Goal: Task Accomplishment & Management: Complete application form

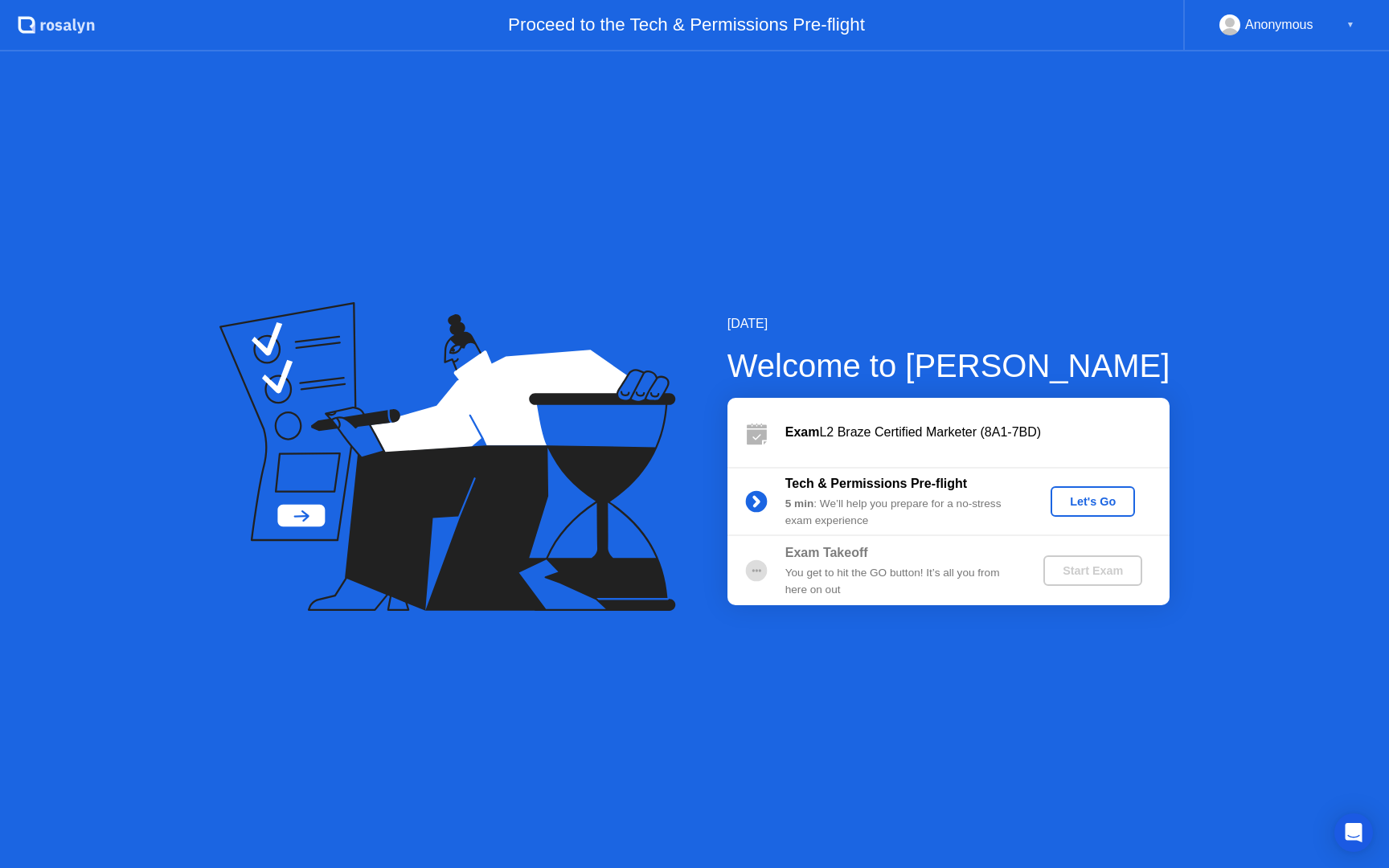
click at [1097, 512] on button "Let's Go" at bounding box center [1093, 501] width 85 height 31
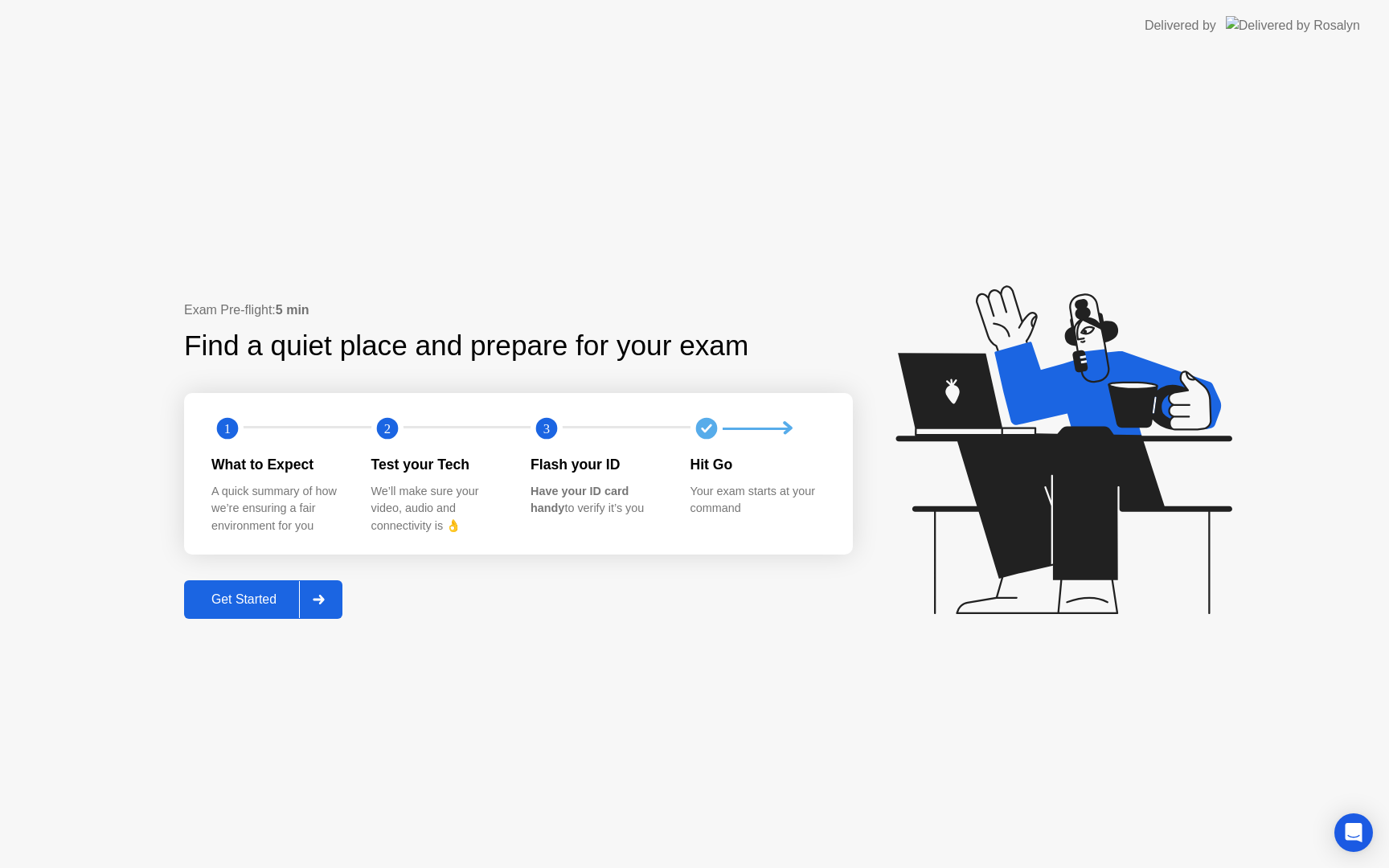
click at [268, 595] on div "Get Started" at bounding box center [243, 598] width 110 height 14
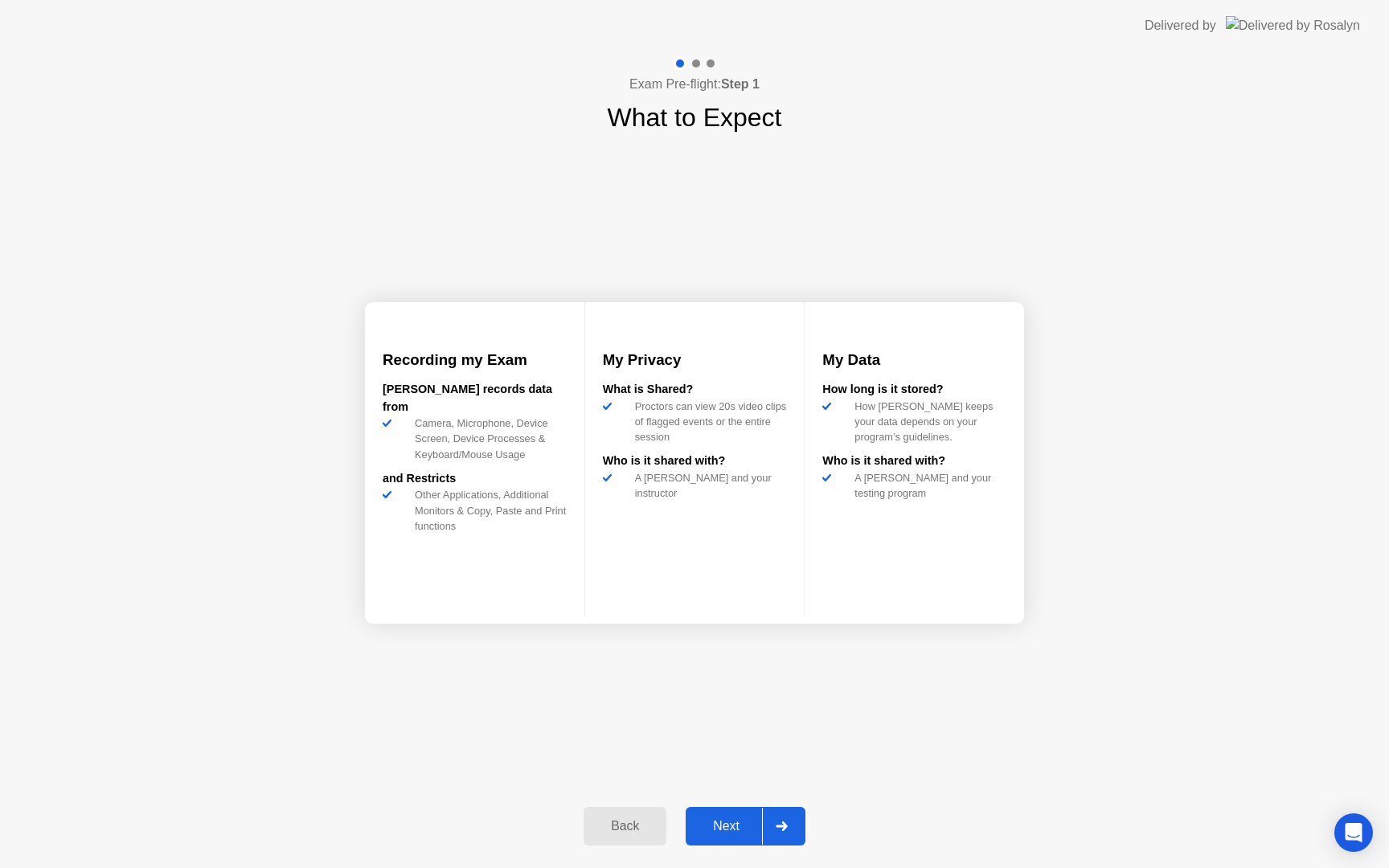
click at [733, 825] on div "Next" at bounding box center [726, 826] width 71 height 14
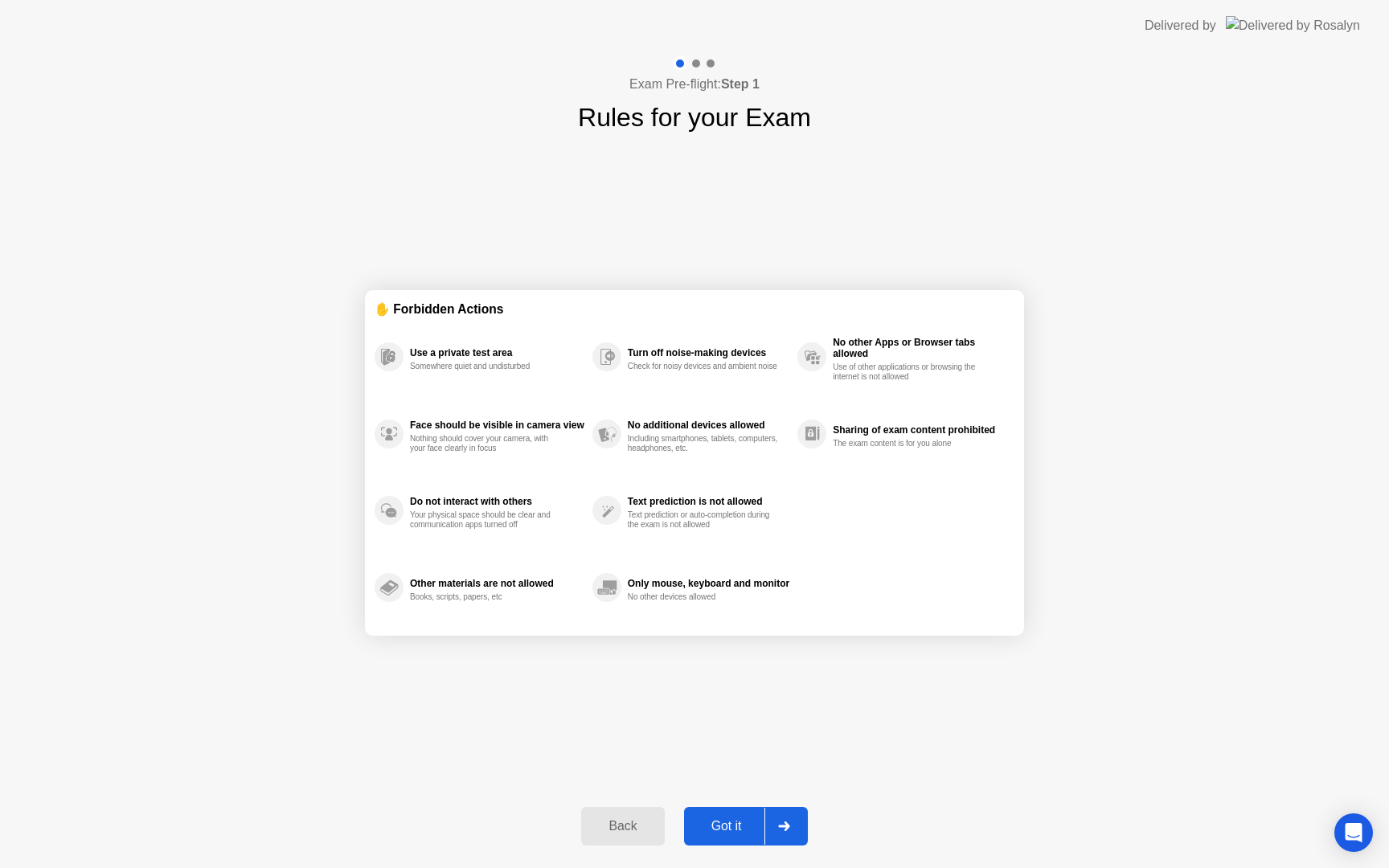
click at [733, 825] on div "Got it" at bounding box center [726, 826] width 75 height 14
select select "Available cameras"
select select "Available speakers"
select select "Available microphones"
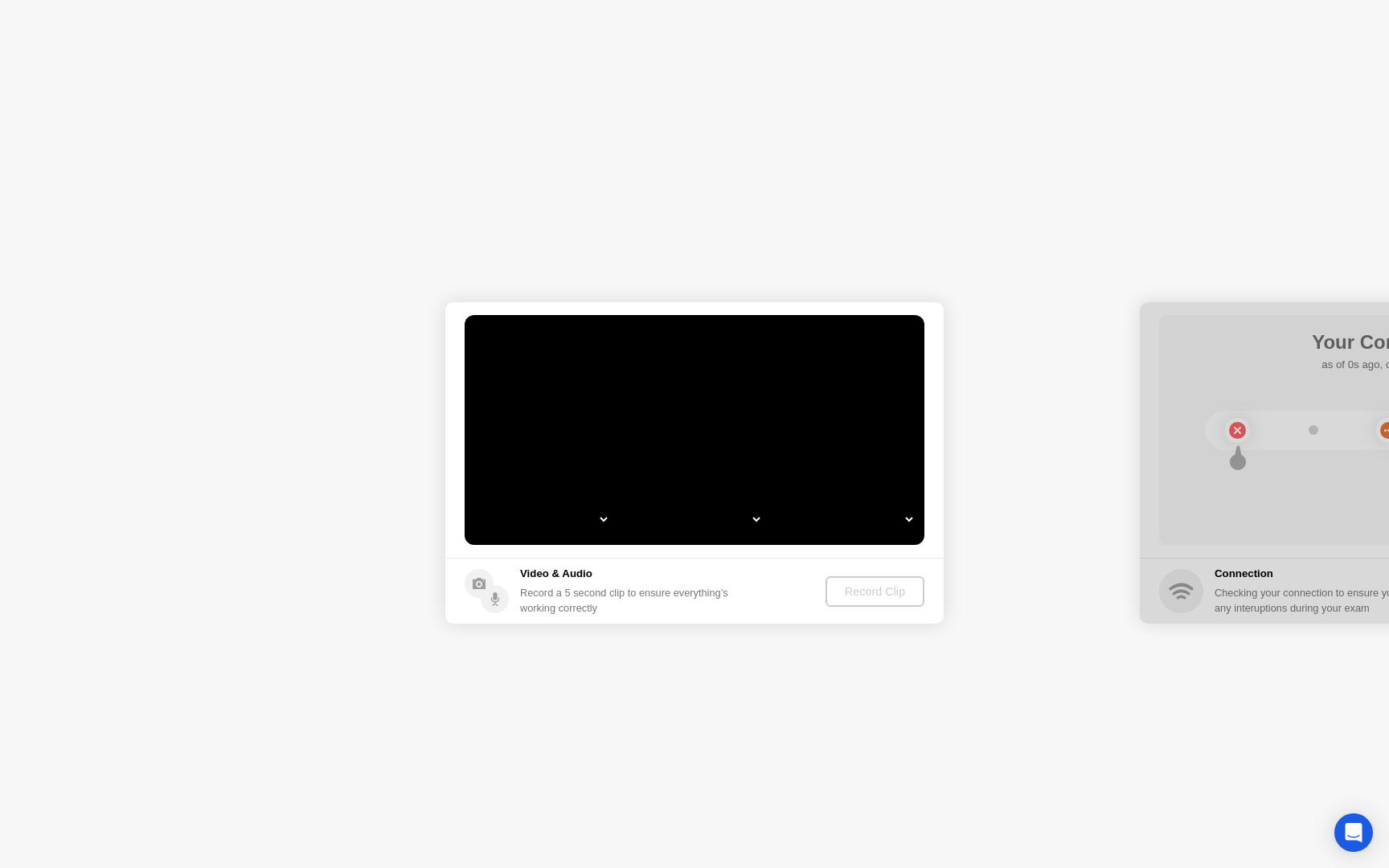
select select "**********"
select select "*******"
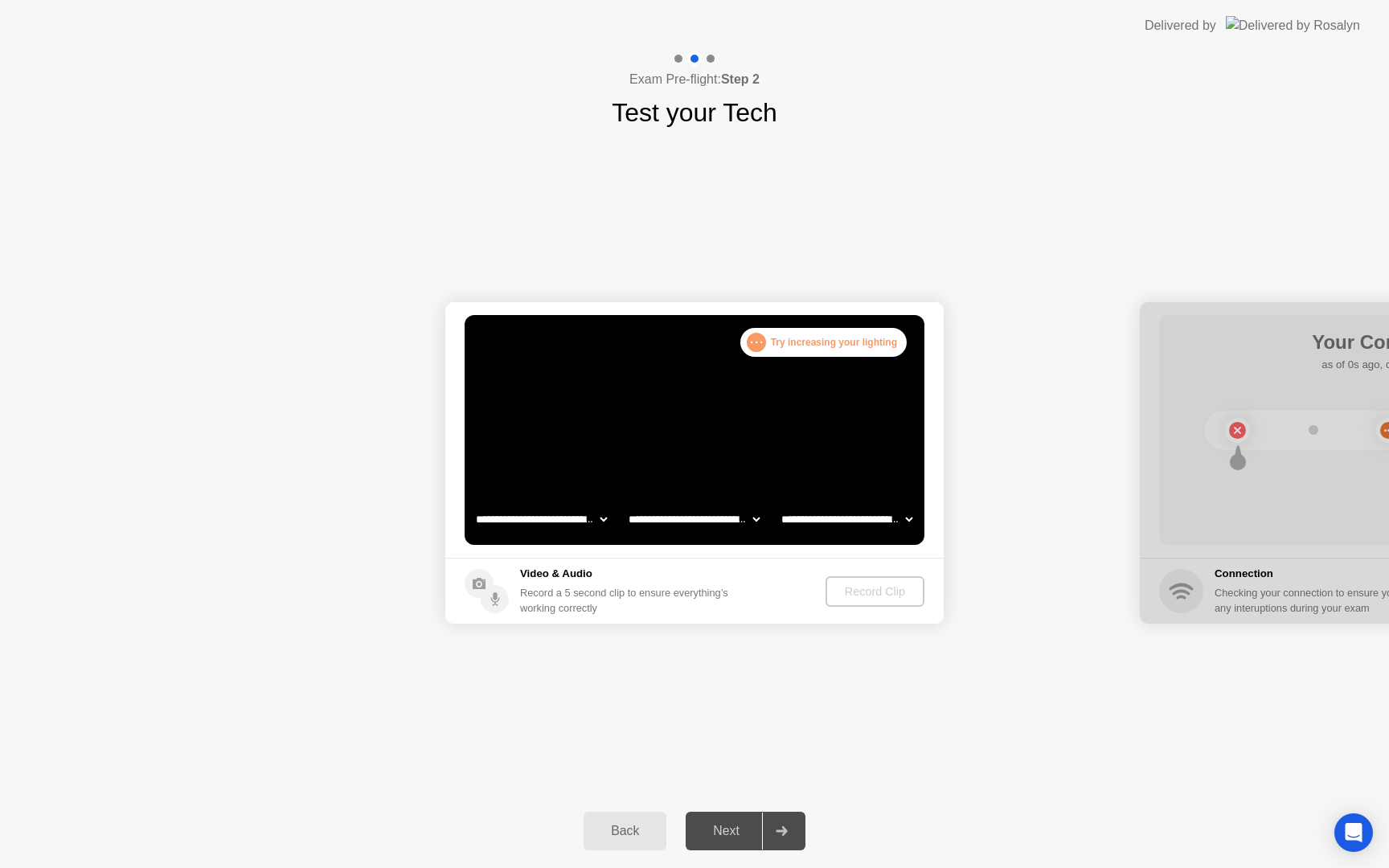
select select "**********"
click at [697, 523] on select "**********" at bounding box center [694, 519] width 137 height 32
click at [729, 834] on div "Next" at bounding box center [726, 830] width 71 height 14
click at [886, 597] on div "Record Clip" at bounding box center [876, 592] width 86 height 13
click at [725, 808] on div "Back Next" at bounding box center [694, 830] width 1389 height 74
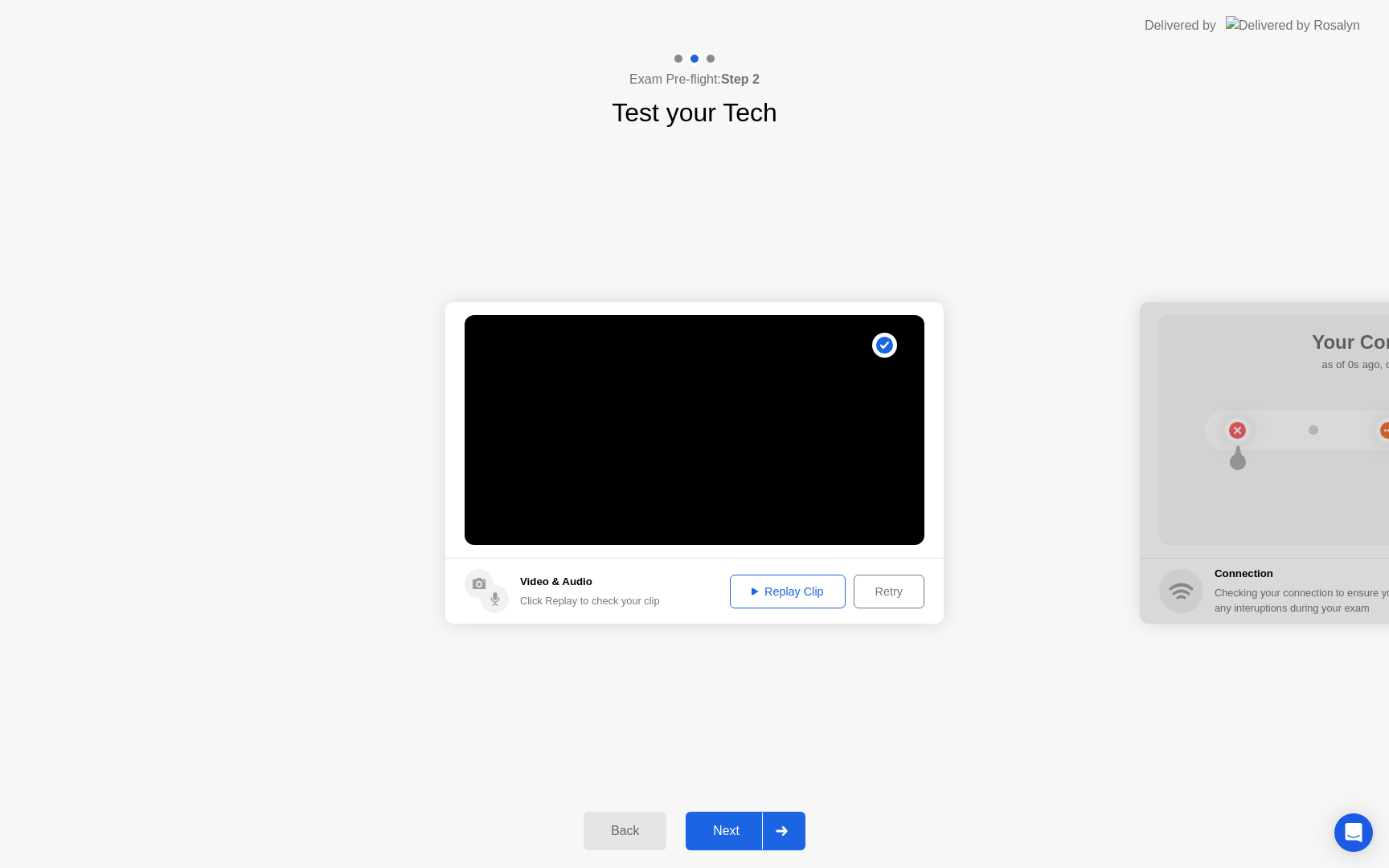
click at [736, 849] on div "Back Next" at bounding box center [694, 830] width 1389 height 74
click at [728, 828] on div "Next" at bounding box center [726, 830] width 71 height 14
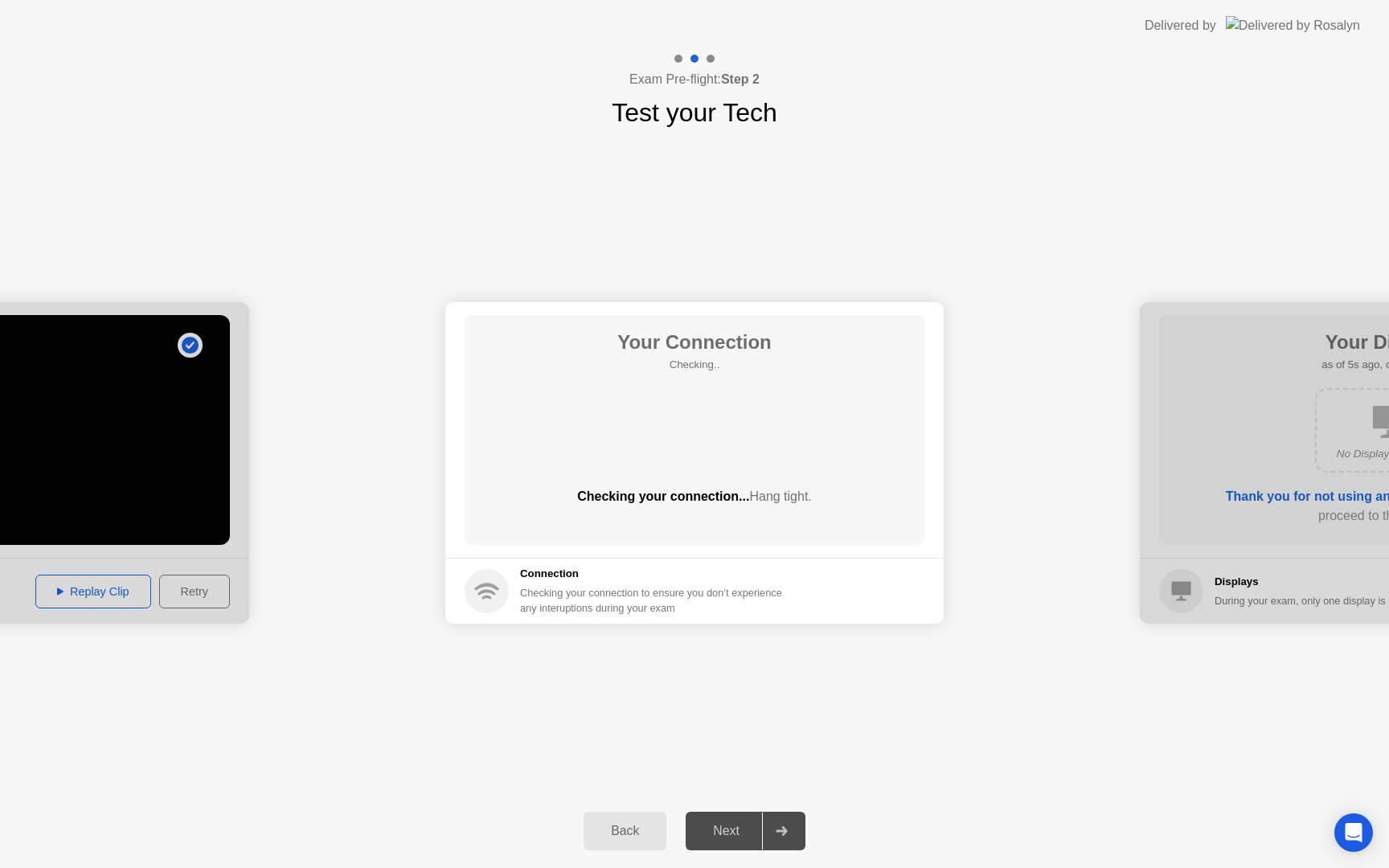
click at [718, 837] on div "Next" at bounding box center [726, 830] width 71 height 14
click at [880, 184] on div "**********" at bounding box center [694, 462] width 1389 height 662
click at [747, 829] on div "Next" at bounding box center [726, 830] width 71 height 14
click at [728, 836] on div "Next" at bounding box center [726, 830] width 71 height 14
click at [726, 814] on button "Next" at bounding box center [745, 830] width 119 height 39
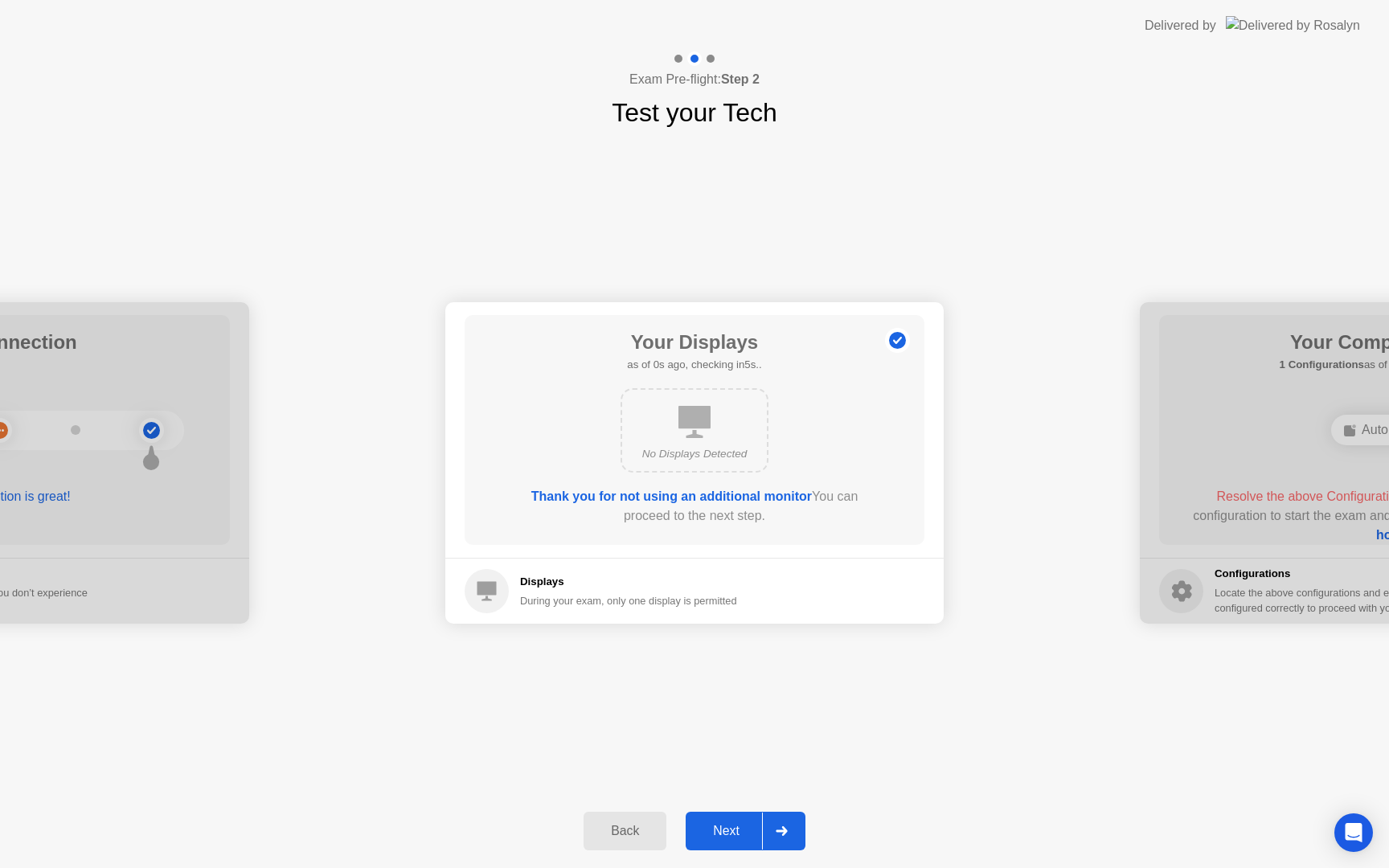
click at [733, 841] on button "Next" at bounding box center [745, 830] width 119 height 39
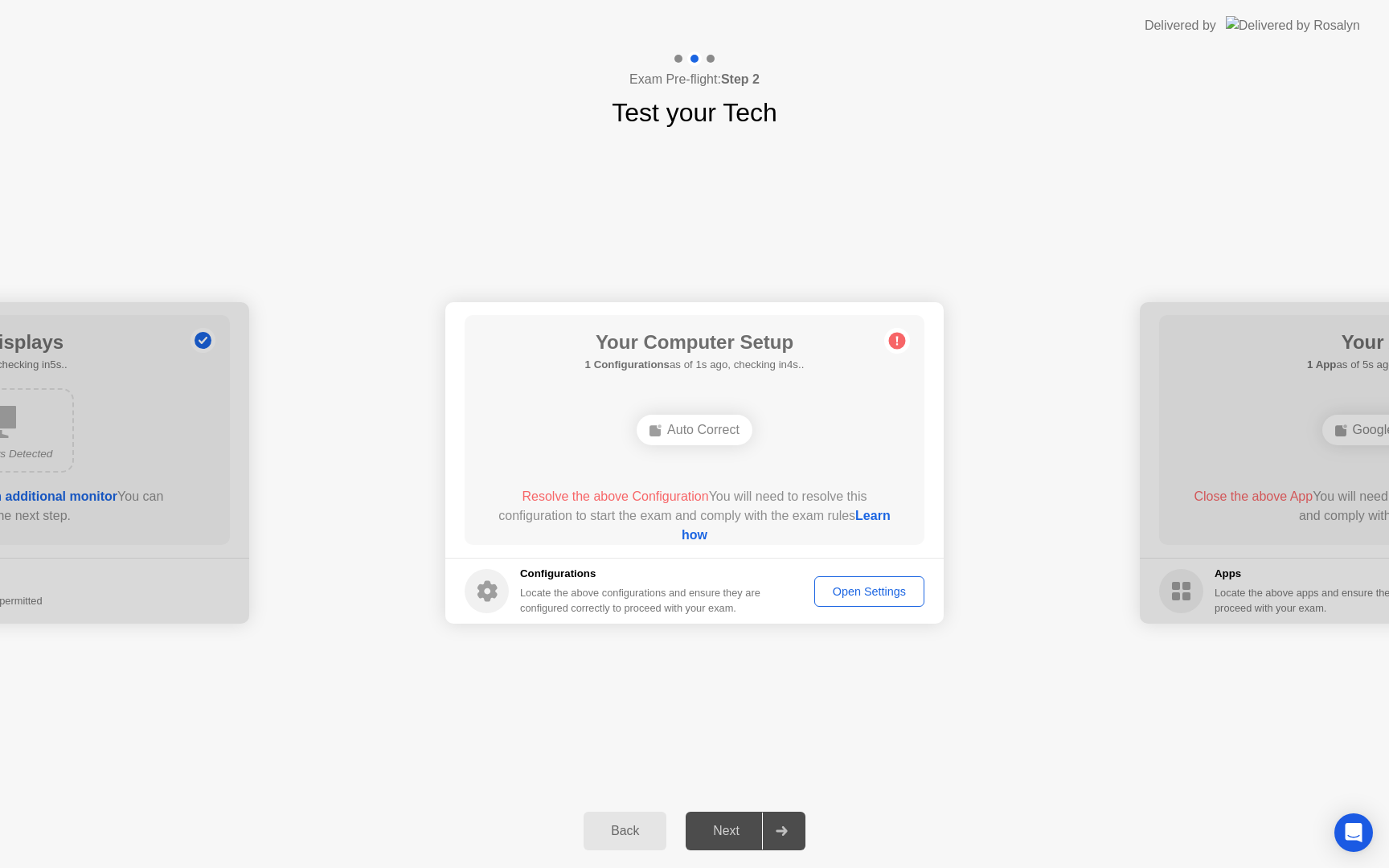
click at [853, 594] on div "Open Settings" at bounding box center [868, 592] width 99 height 13
click at [725, 825] on div "Next" at bounding box center [726, 830] width 71 height 14
click at [701, 413] on div "Auto Correct" at bounding box center [694, 429] width 368 height 43
click at [701, 419] on div "Auto Correct" at bounding box center [694, 429] width 116 height 31
click at [670, 352] on h1 "Your Computer Setup" at bounding box center [694, 342] width 219 height 29
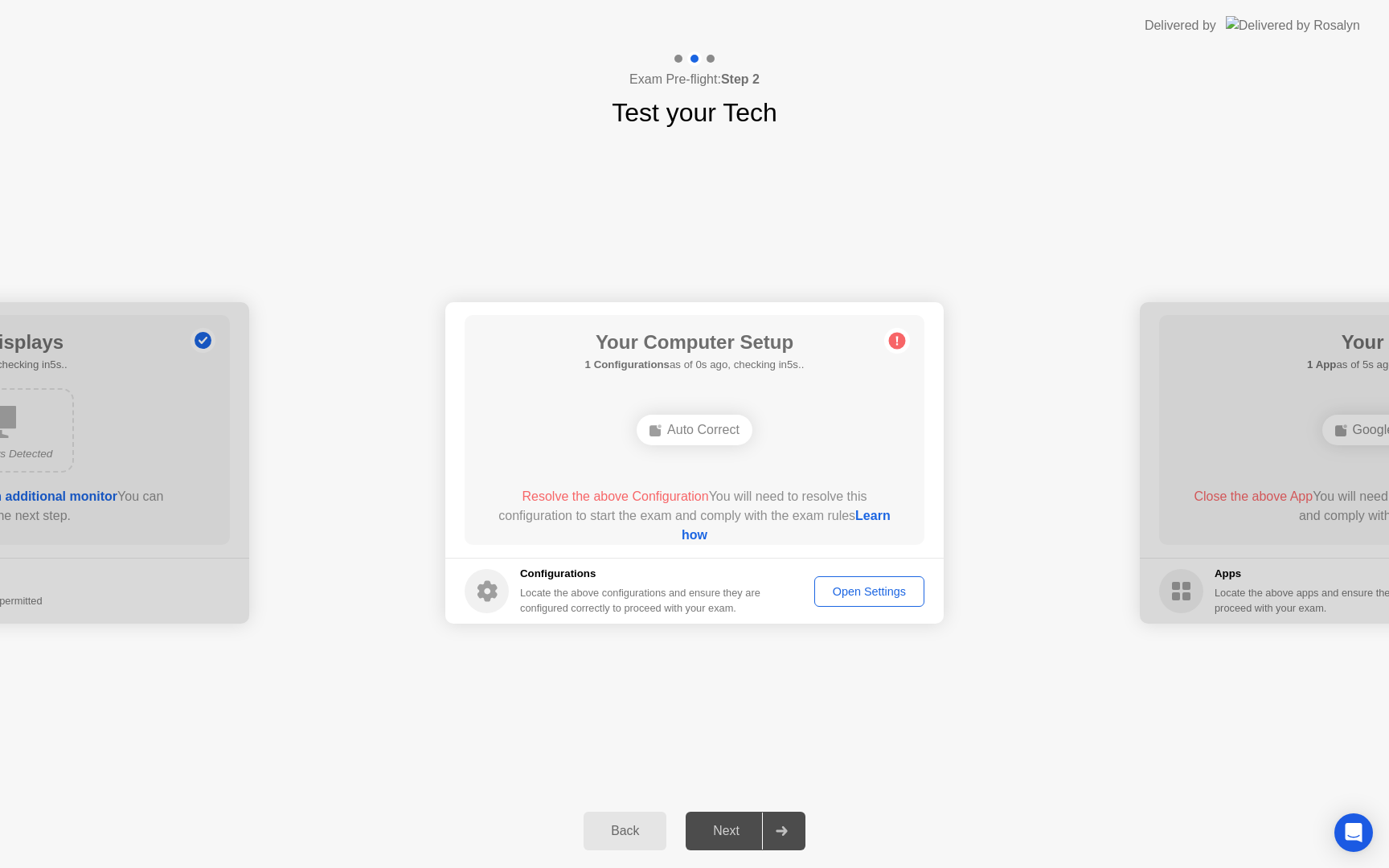
click at [904, 345] on icon at bounding box center [897, 340] width 25 height 25
click at [897, 340] on icon at bounding box center [897, 340] width 3 height 8
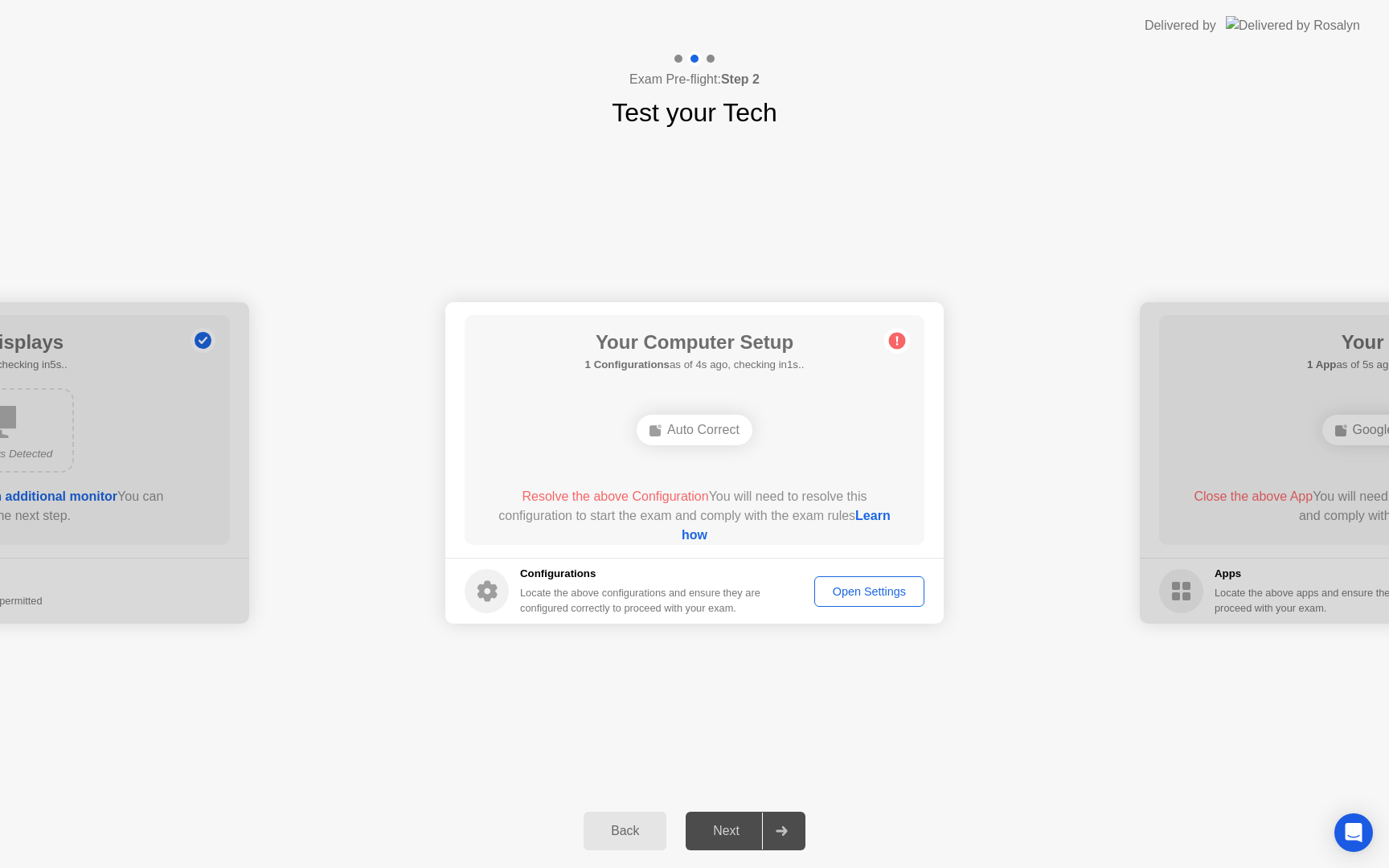
click at [692, 535] on link "Learn how" at bounding box center [786, 524] width 209 height 33
click at [872, 593] on div "Open Settings" at bounding box center [868, 592] width 99 height 13
click at [846, 591] on div "Open Settings" at bounding box center [868, 592] width 99 height 13
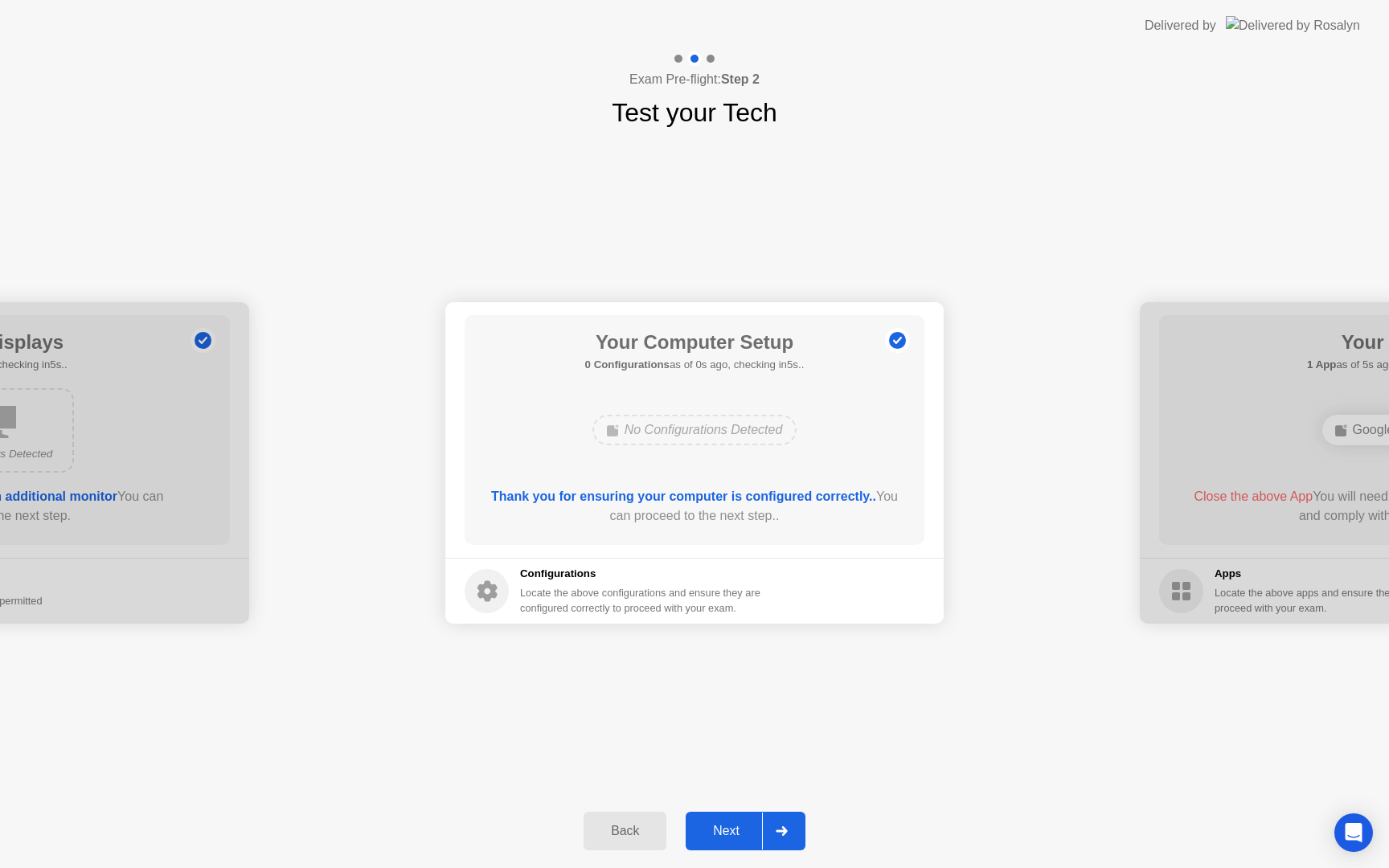
click at [728, 841] on button "Next" at bounding box center [745, 830] width 119 height 39
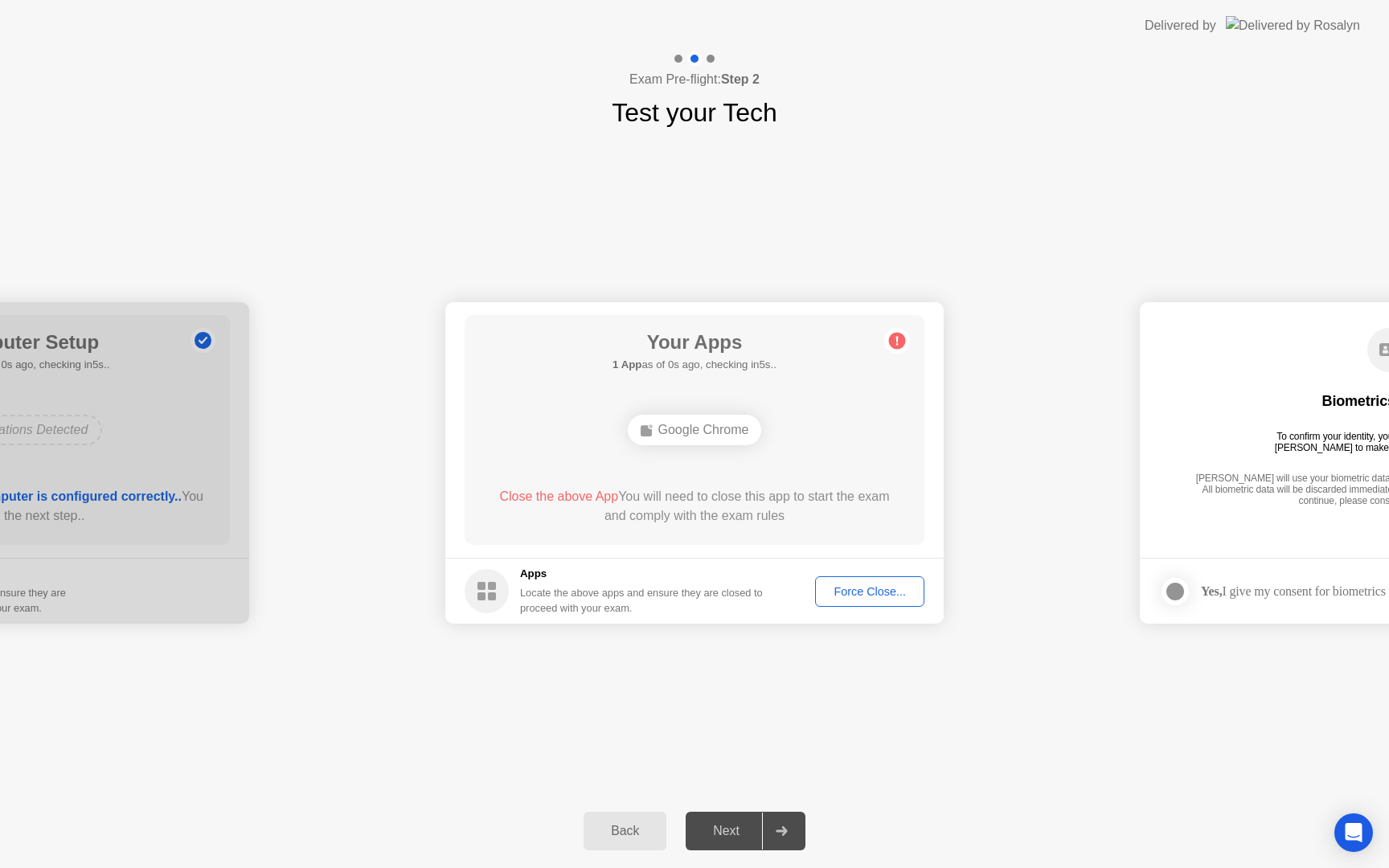
click at [860, 600] on button "Force Close..." at bounding box center [869, 591] width 109 height 31
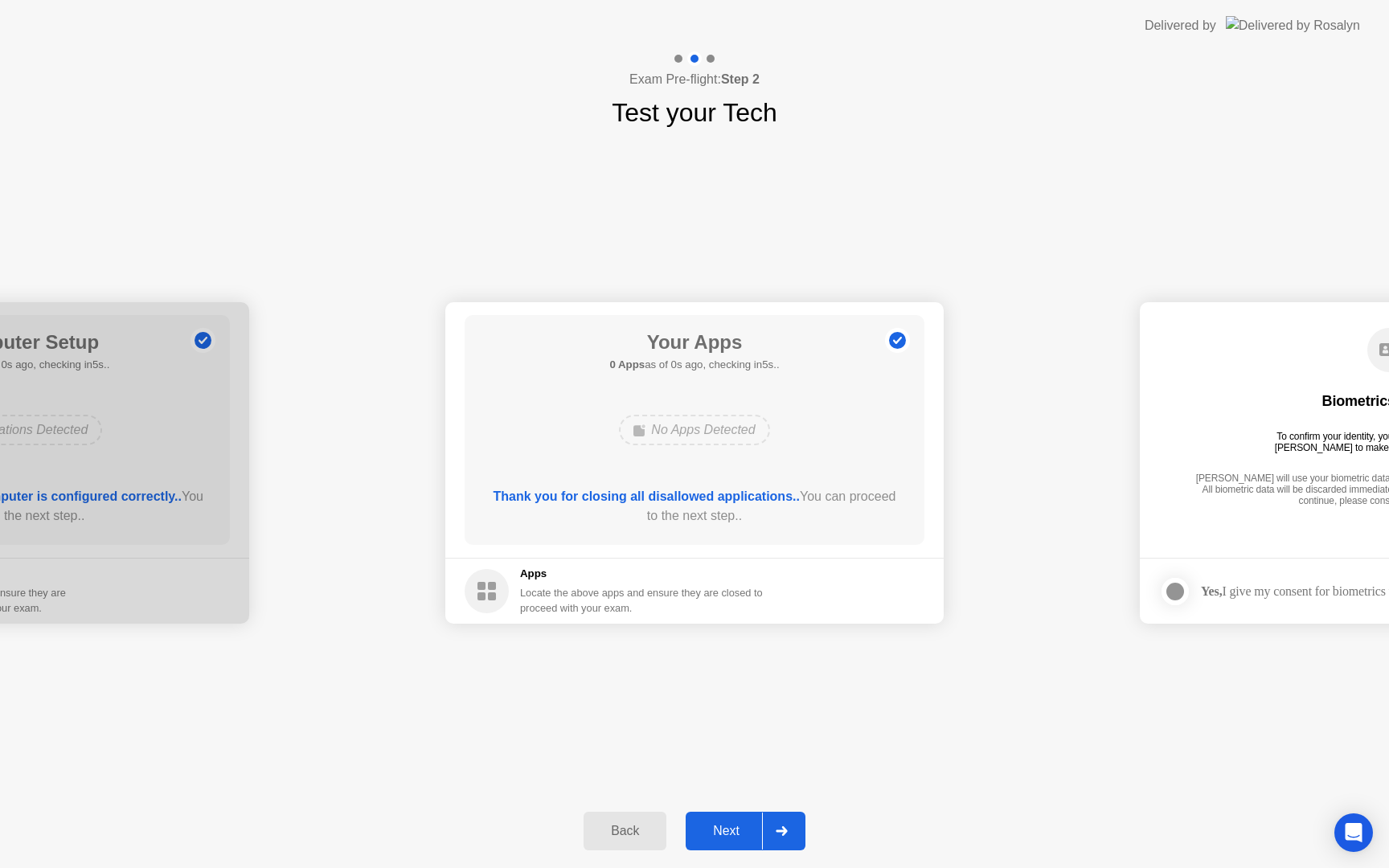
click at [859, 595] on footer "Apps Locate the above apps and ensure they are closed to proceed with your exam." at bounding box center [694, 591] width 498 height 66
click at [730, 836] on div "Next" at bounding box center [726, 830] width 71 height 14
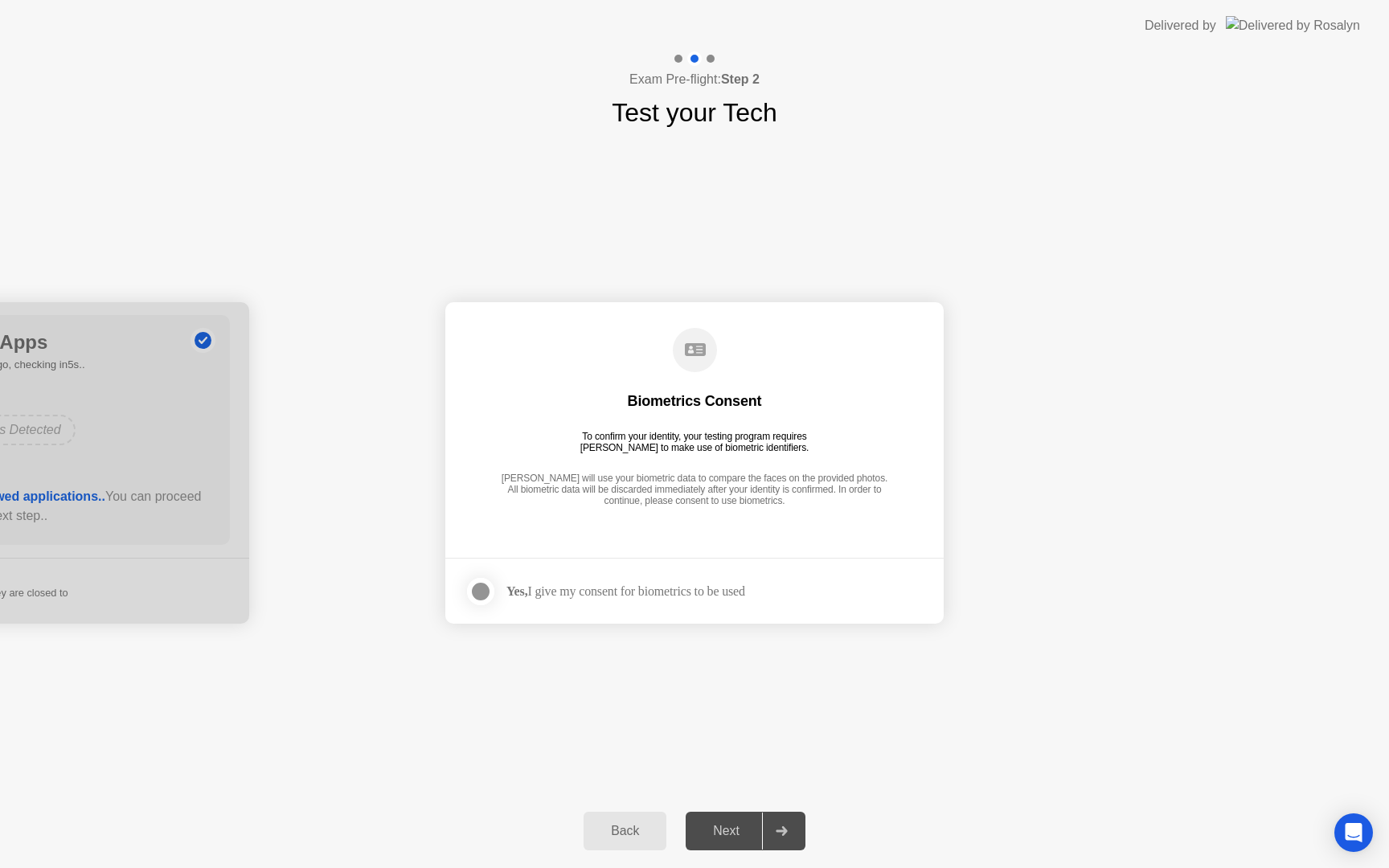
click at [731, 829] on div "Next" at bounding box center [726, 830] width 71 height 14
click at [718, 205] on div "**********" at bounding box center [694, 462] width 1389 height 662
click at [730, 604] on div "Yes, I give my consent for biometrics to be used" at bounding box center [604, 591] width 280 height 32
click at [732, 824] on div "Next" at bounding box center [726, 830] width 71 height 14
click at [480, 597] on div at bounding box center [480, 591] width 20 height 20
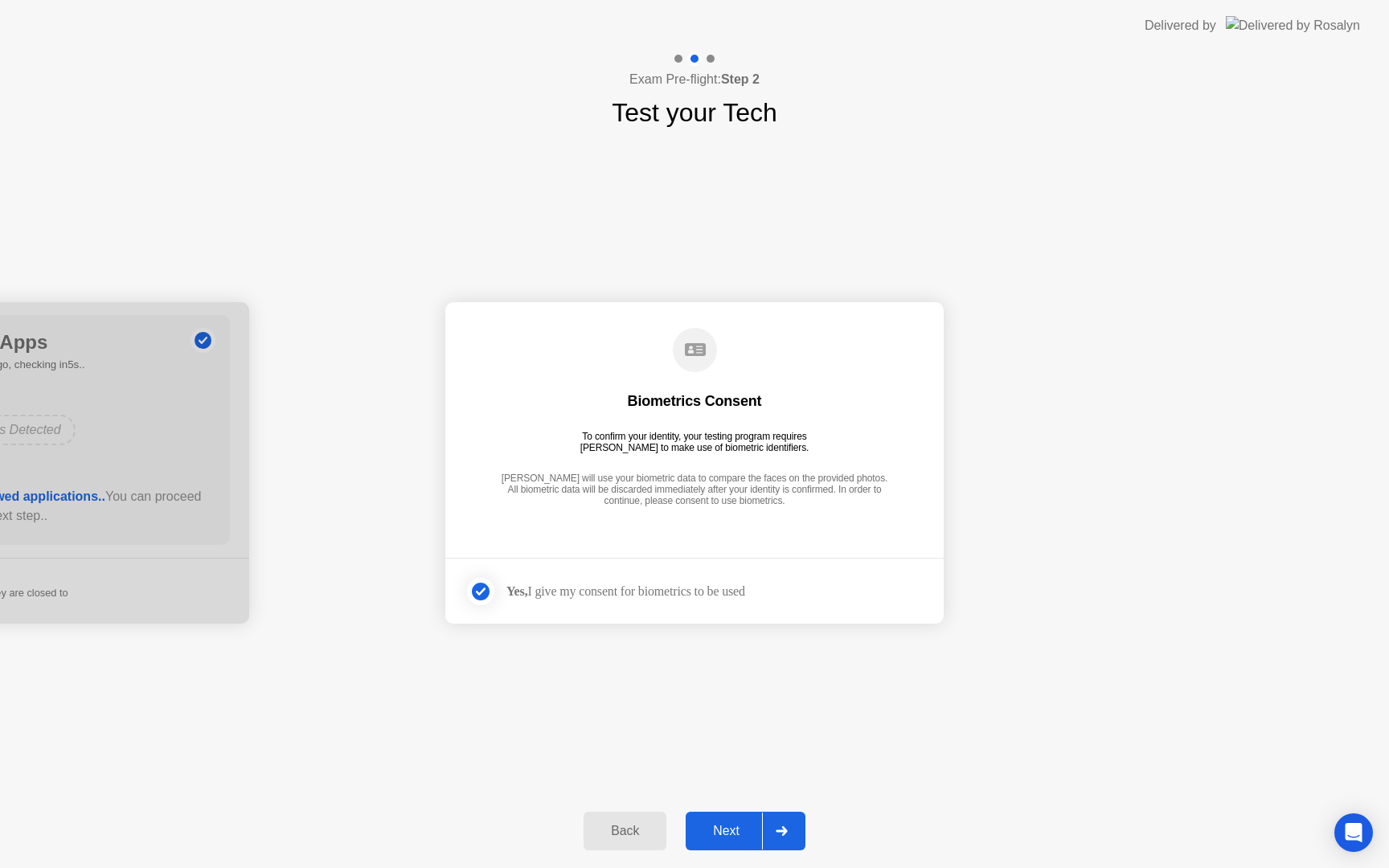
click at [732, 838] on div "Next" at bounding box center [726, 830] width 71 height 14
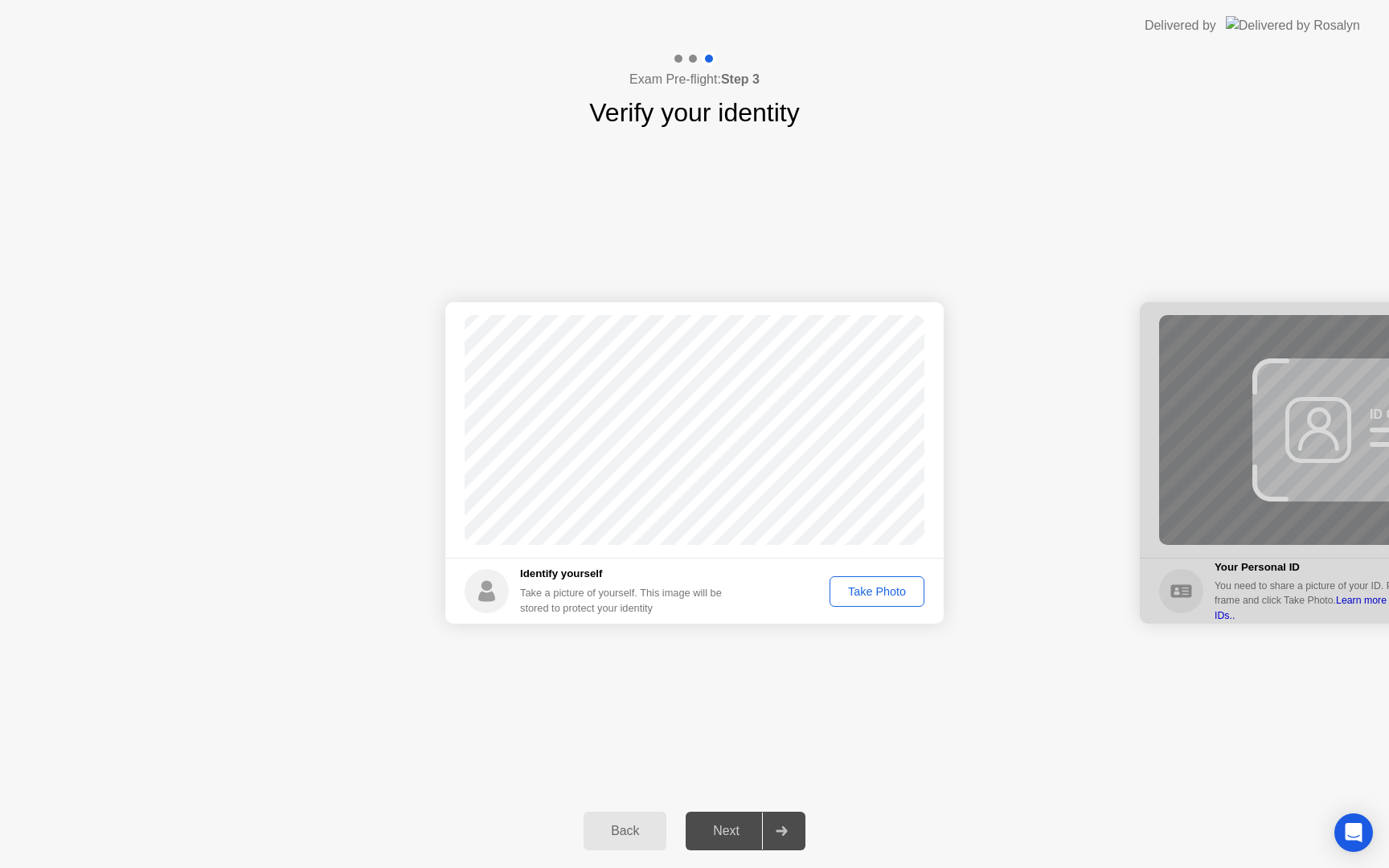
click at [864, 601] on button "Take Photo" at bounding box center [877, 591] width 95 height 31
click at [733, 841] on button "Next" at bounding box center [745, 830] width 119 height 39
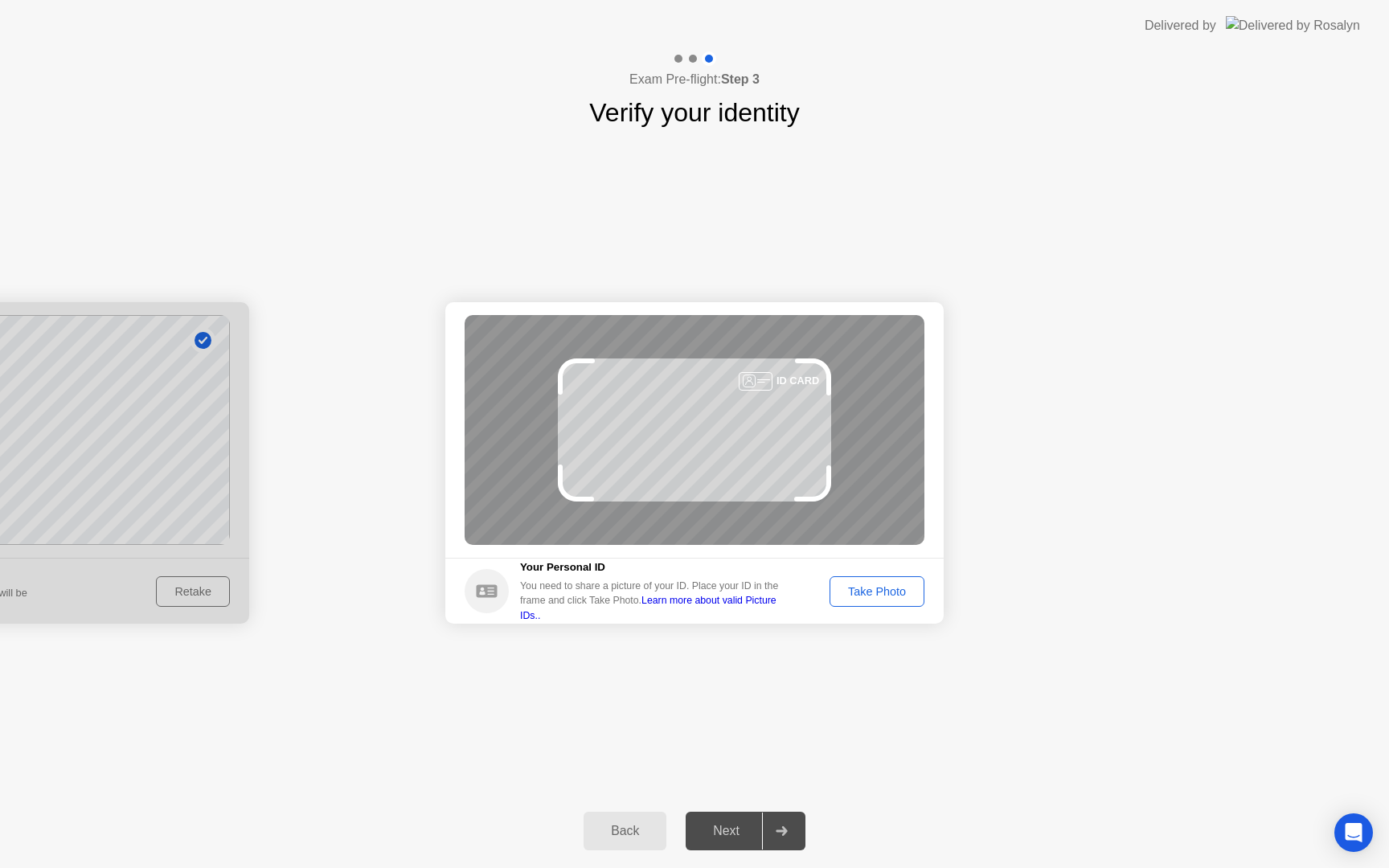
click at [902, 599] on button "Take Photo" at bounding box center [877, 591] width 95 height 31
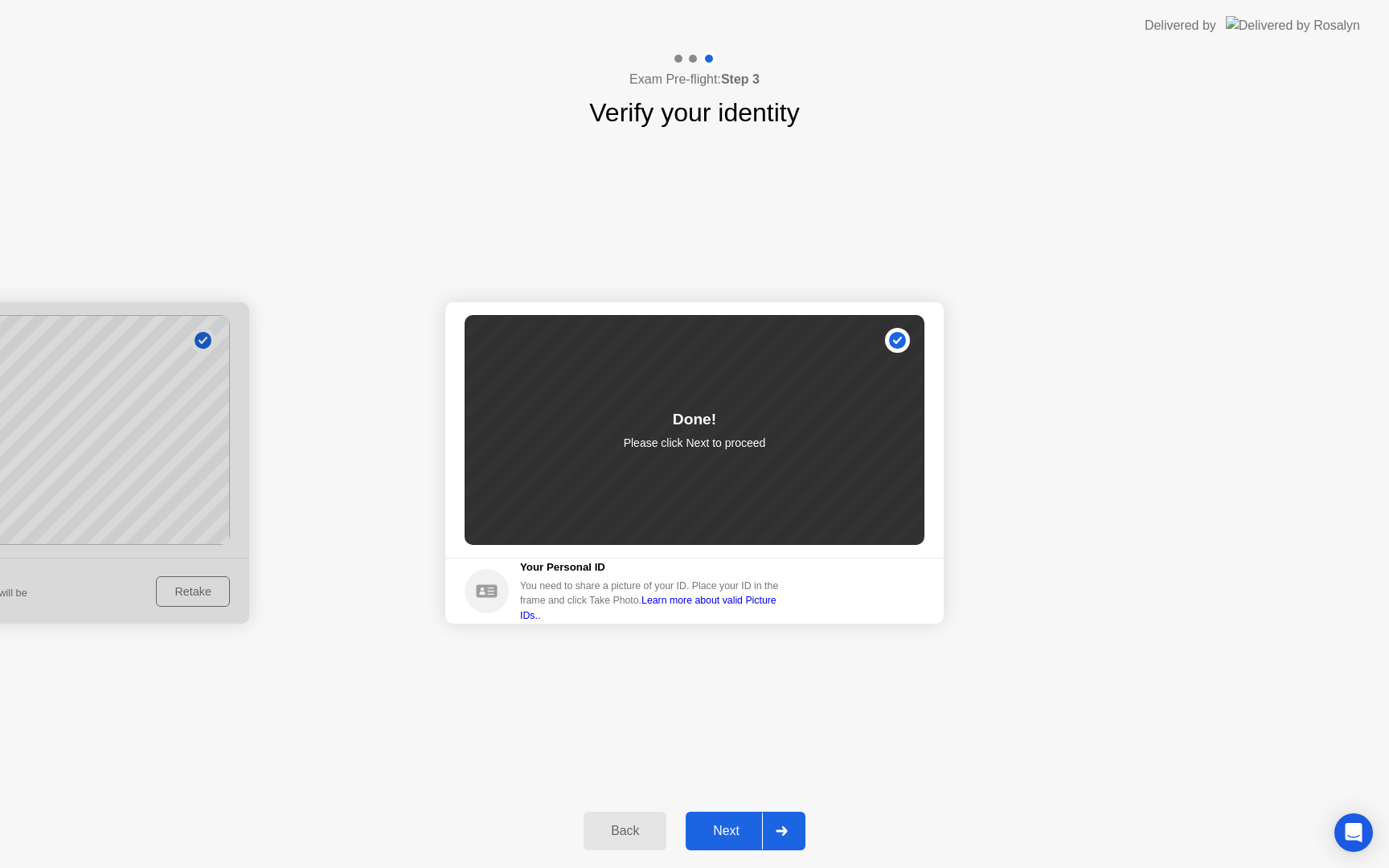
click at [727, 834] on div "Next" at bounding box center [726, 830] width 71 height 14
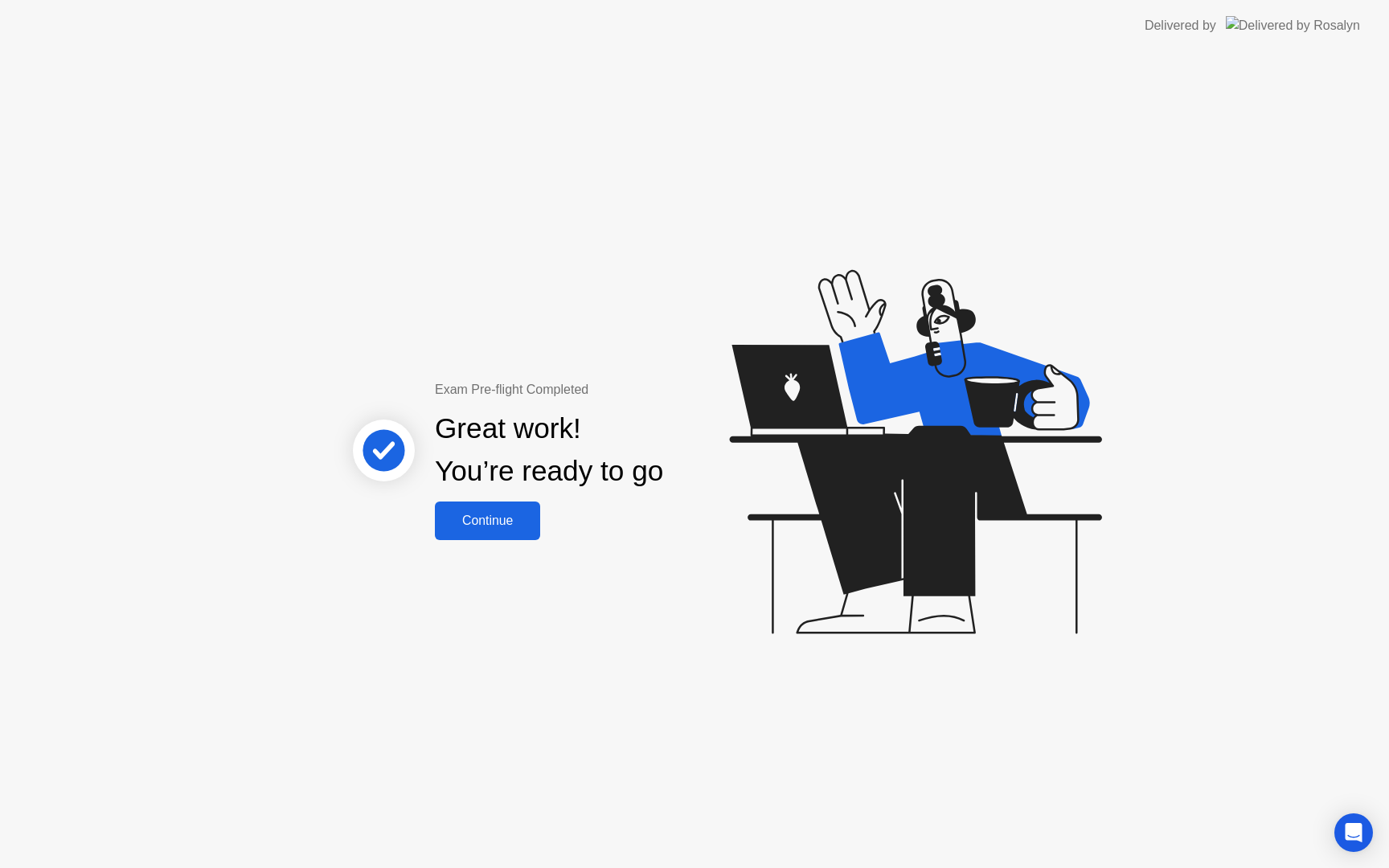
click at [492, 525] on div "Continue" at bounding box center [488, 520] width 96 height 14
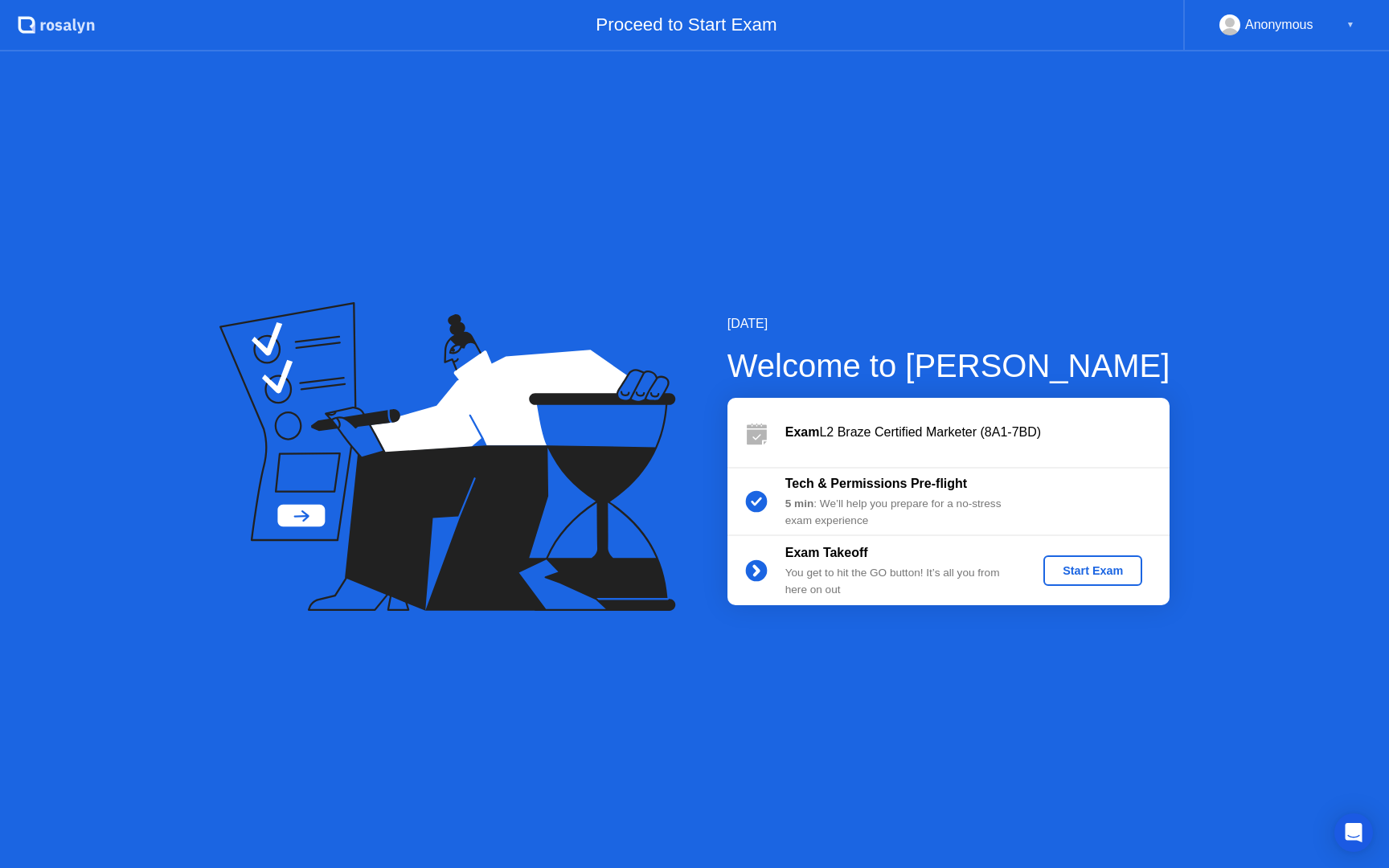
click at [1109, 577] on div "Start Exam" at bounding box center [1093, 570] width 86 height 13
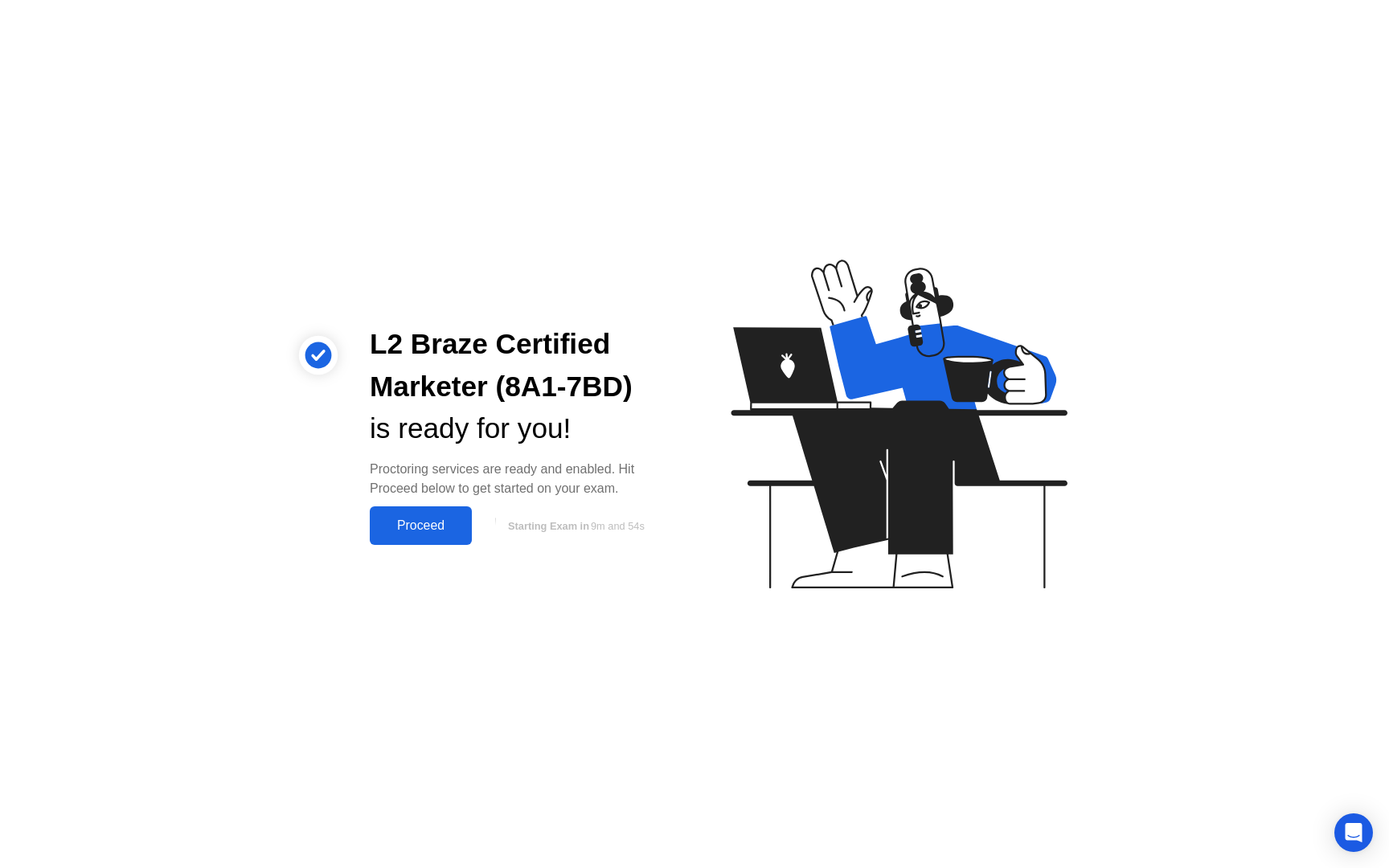
click at [435, 519] on div "Proceed" at bounding box center [421, 525] width 92 height 14
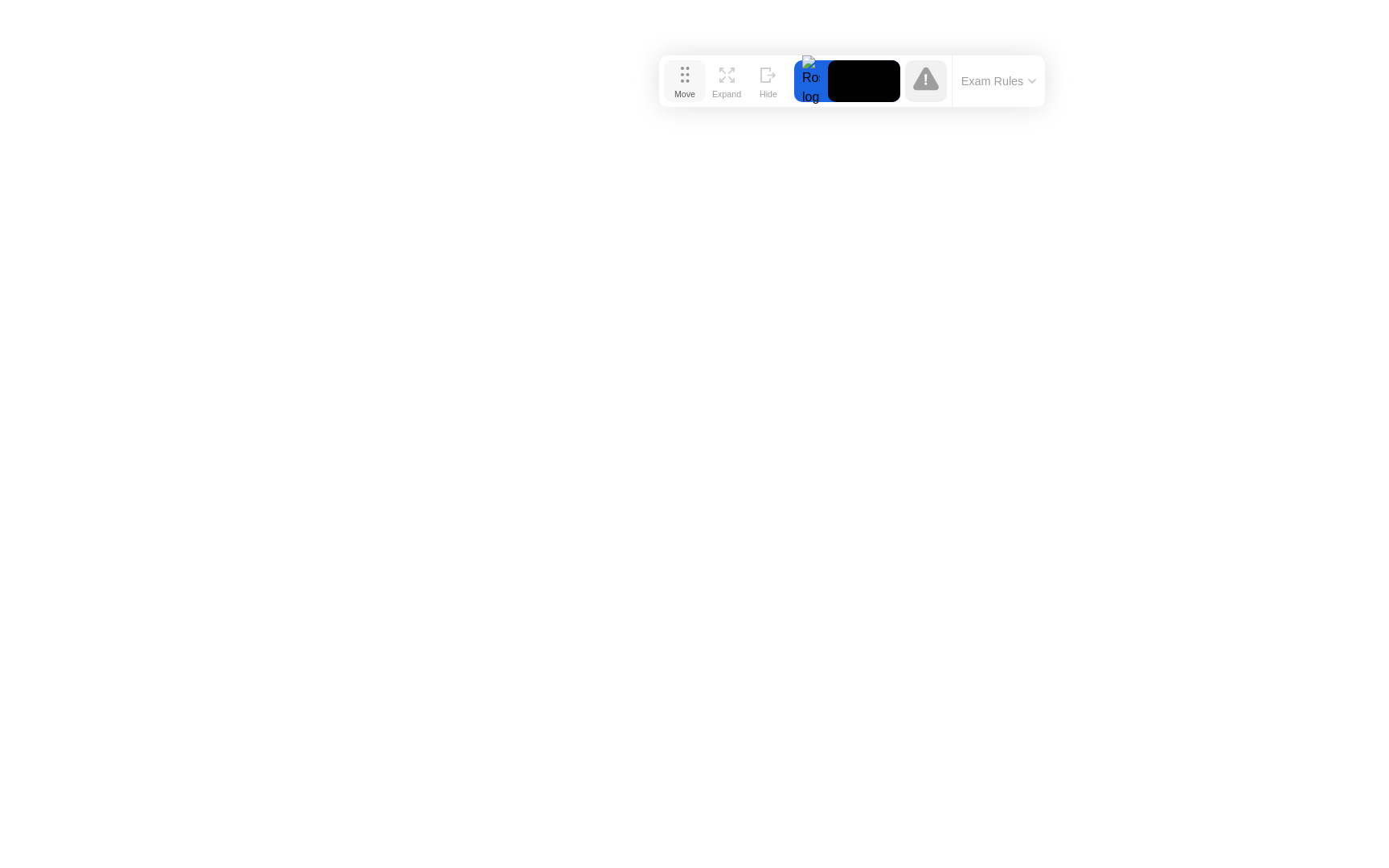
drag, startPoint x: 527, startPoint y: 835, endPoint x: 670, endPoint y: 57, distance: 791.0
click at [680, 67] on icon at bounding box center [684, 74] width 8 height 16
click at [864, 64] on video at bounding box center [850, 64] width 72 height 41
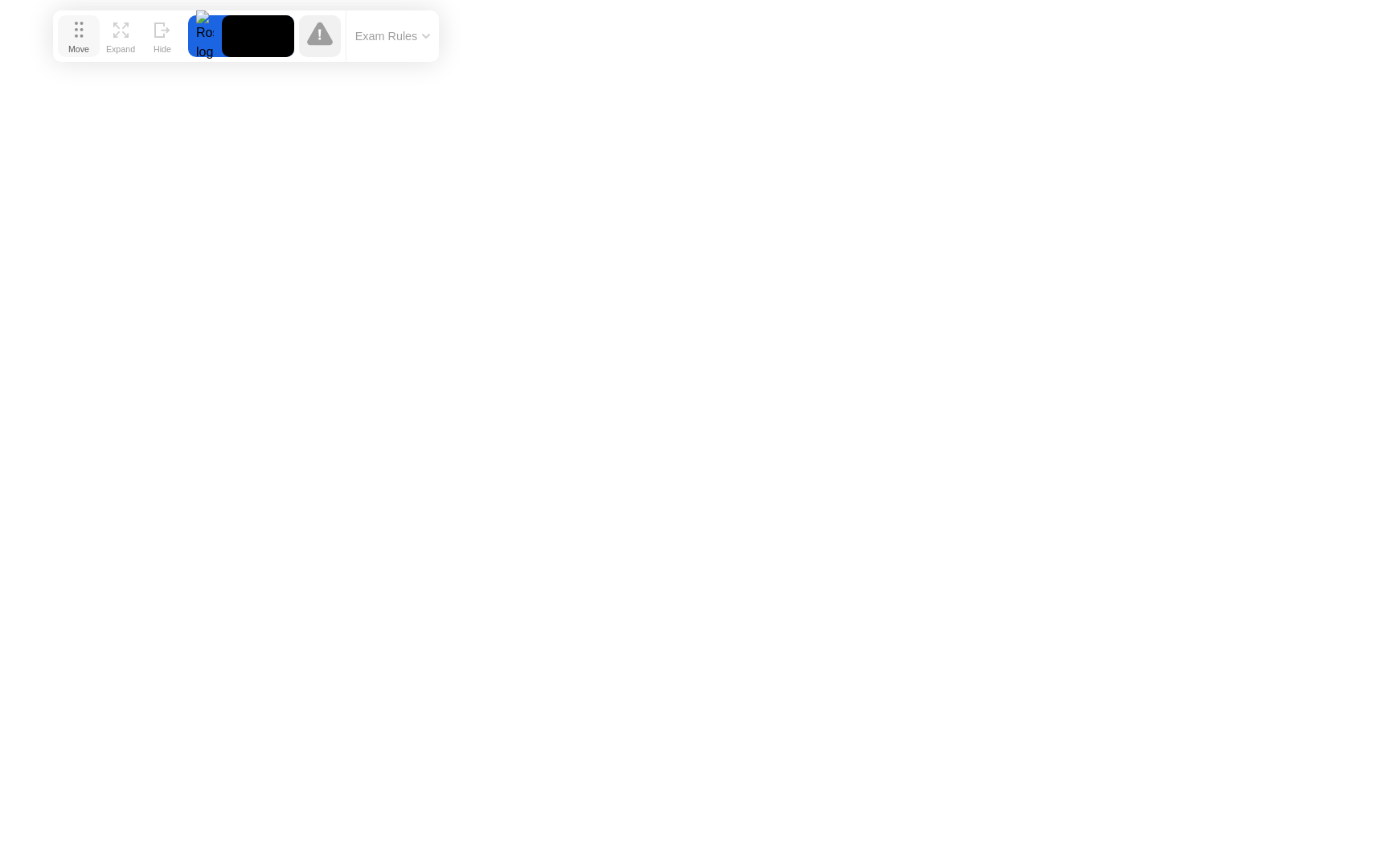
drag, startPoint x: 670, startPoint y: 66, endPoint x: 79, endPoint y: 37, distance: 591.7
click at [79, 44] on div "Move" at bounding box center [79, 49] width 21 height 9
click div "End Proctoring Session"
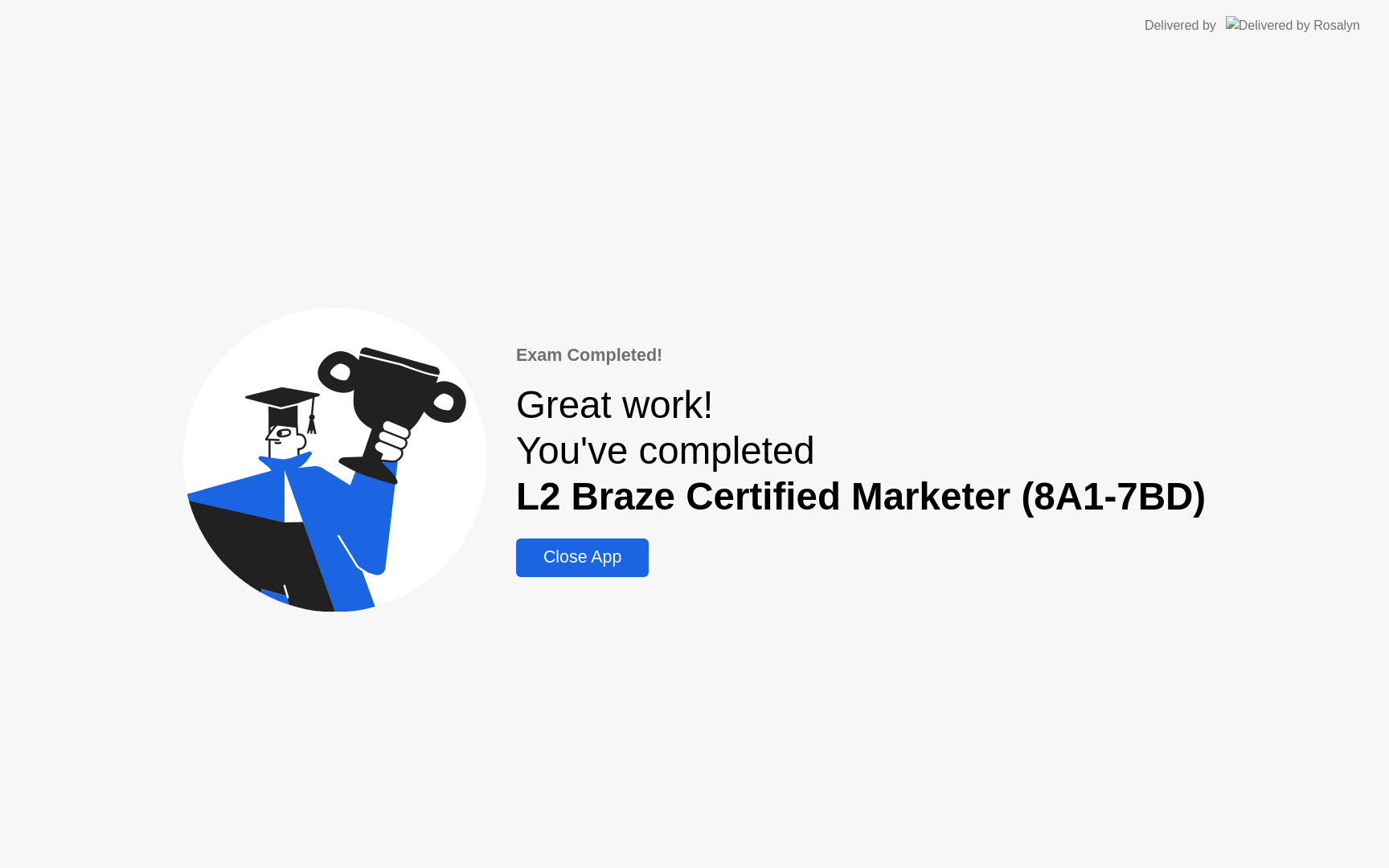
click at [590, 570] on button "Close App" at bounding box center [582, 557] width 133 height 39
